Goal: Find specific page/section: Find specific page/section

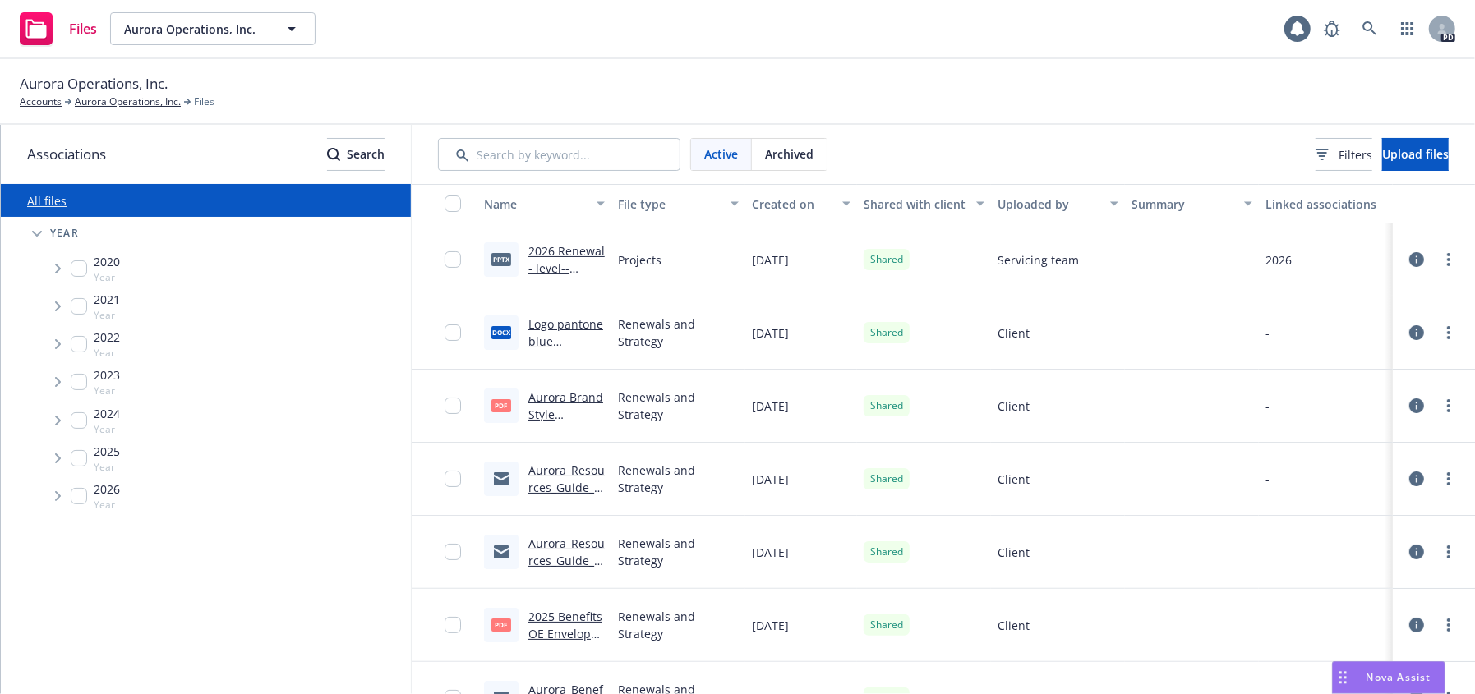
click at [384, 432] on div "2024 Year" at bounding box center [224, 421] width 373 height 38
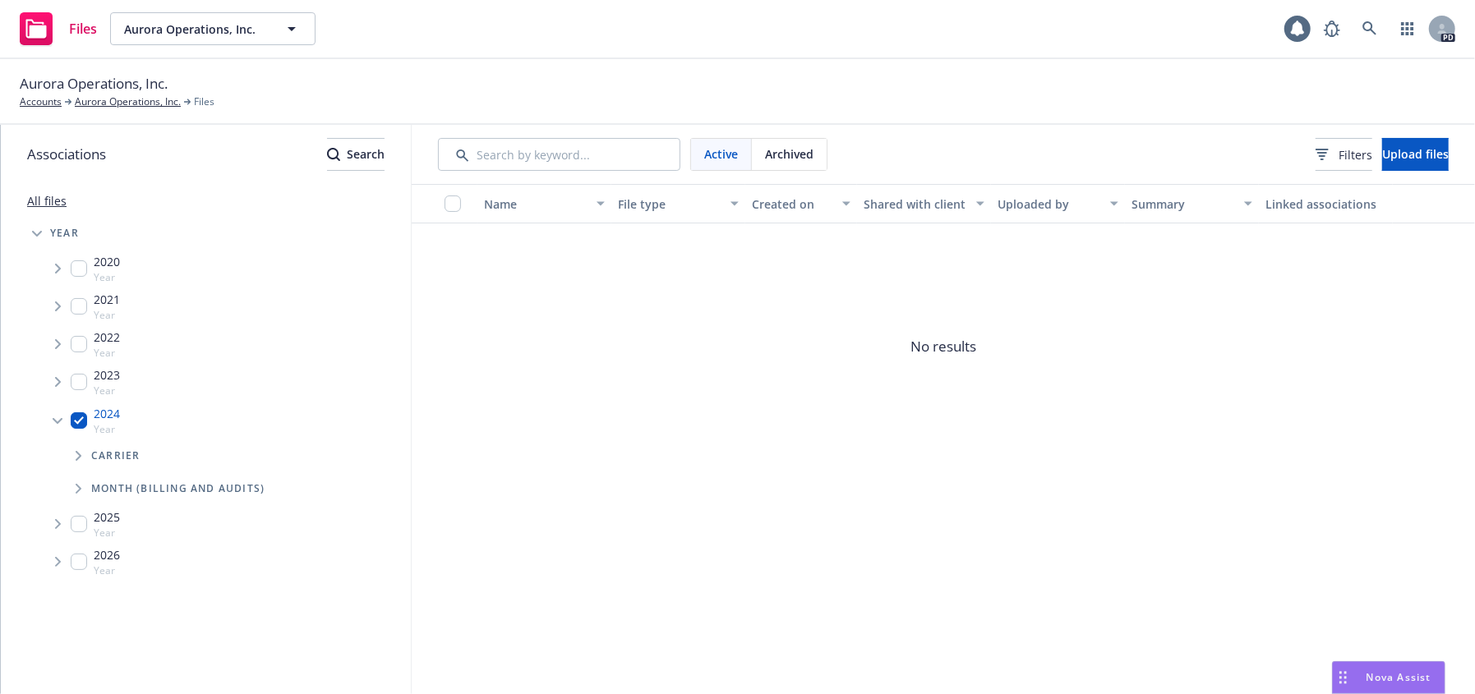
drag, startPoint x: 77, startPoint y: 417, endPoint x: 137, endPoint y: 442, distance: 65.2
click at [77, 417] on input "Tree Example" at bounding box center [79, 421] width 16 height 16
checkbox input "false"
